Goal: Find specific page/section: Find specific page/section

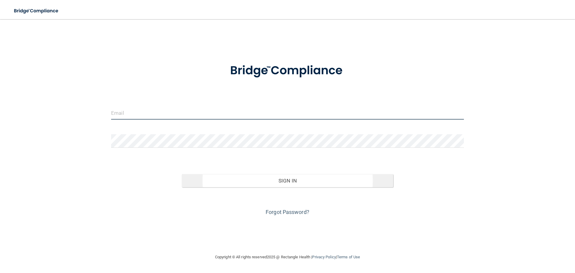
type input "[EMAIL_ADDRESS][DOMAIN_NAME]"
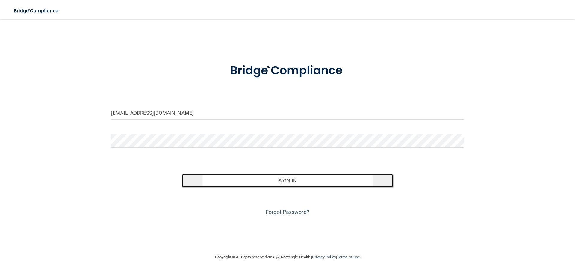
click at [228, 185] on button "Sign In" at bounding box center [288, 180] width 212 height 13
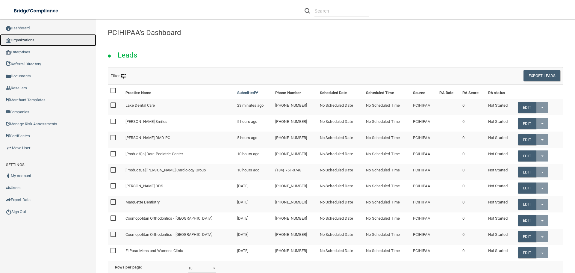
click at [46, 38] on link "Organizations" at bounding box center [48, 40] width 96 height 12
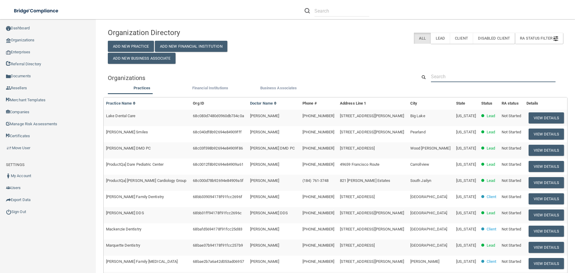
click at [466, 78] on input "text" at bounding box center [493, 76] width 125 height 11
paste input "Technical Follow-up"
type input "Technical Follow-up"
click at [494, 82] on input "text" at bounding box center [493, 76] width 125 height 11
paste input "[PERSON_NAME] PhD"
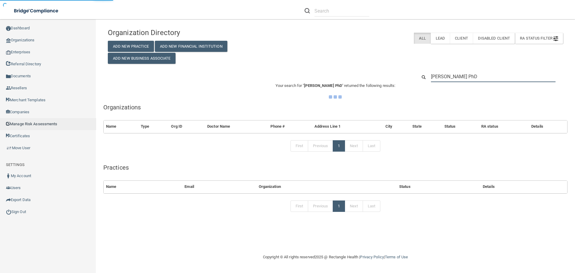
type input "[PERSON_NAME] PhD"
